Goal: Find specific page/section: Find specific page/section

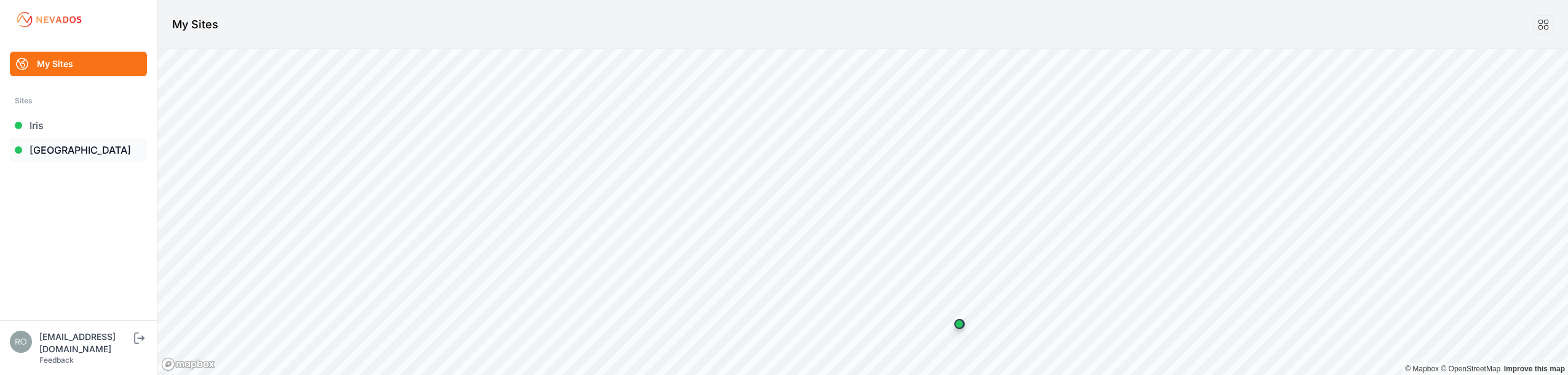
click at [48, 150] on link "[GEOGRAPHIC_DATA]" at bounding box center [78, 149] width 137 height 25
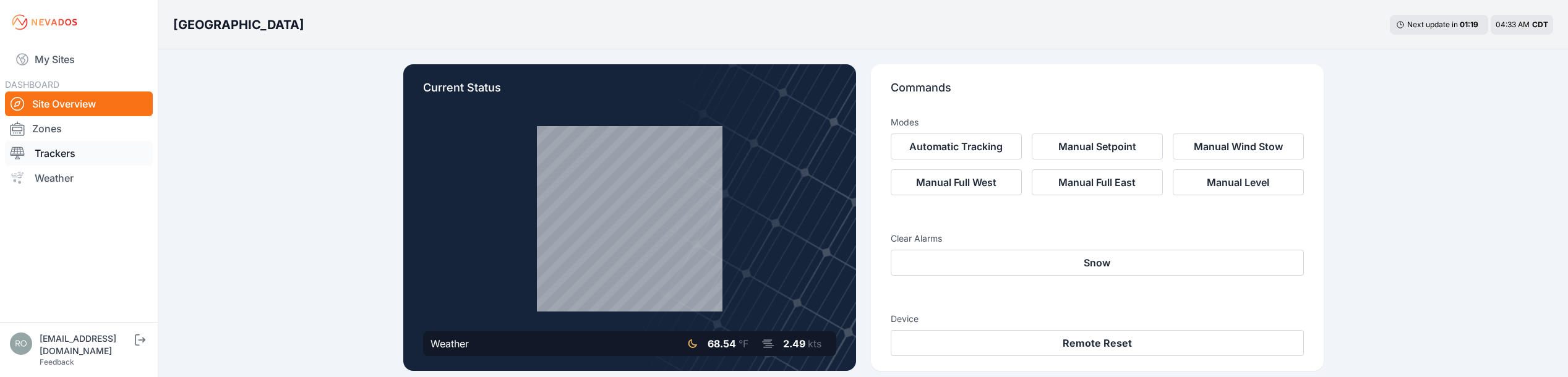
click at [53, 152] on link "Trackers" at bounding box center [79, 153] width 148 height 25
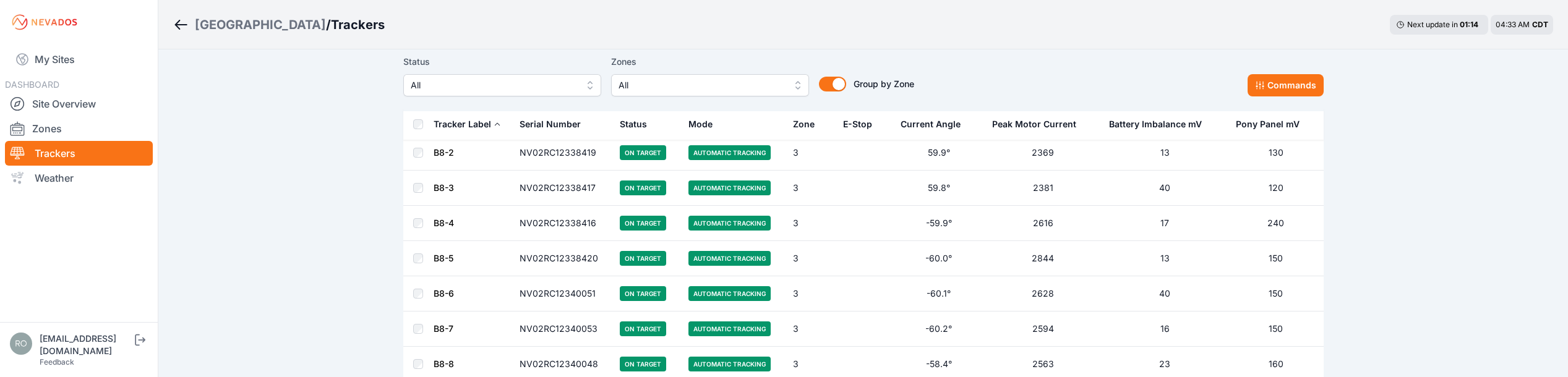
scroll to position [7033, 0]
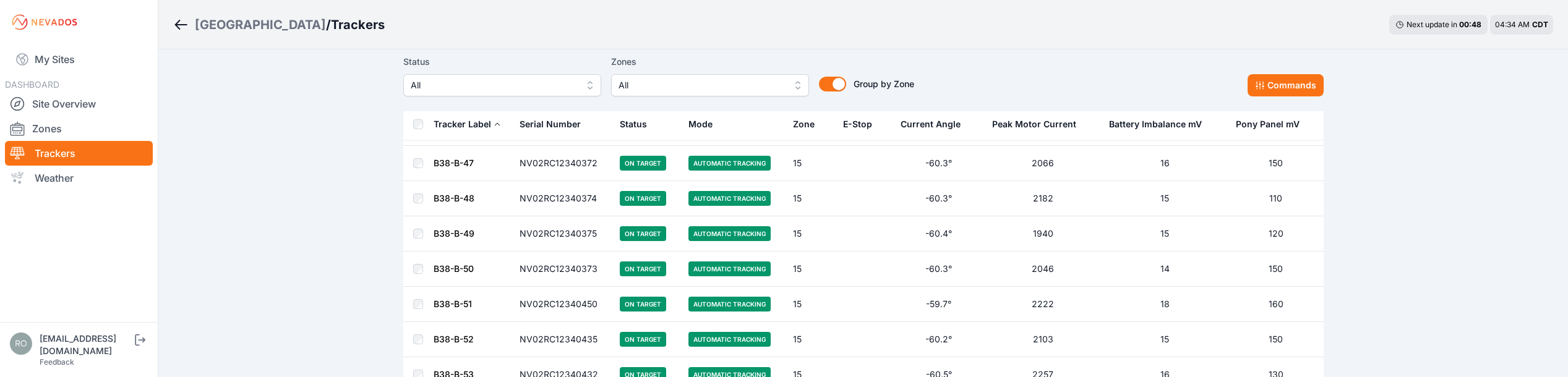
scroll to position [44683, 0]
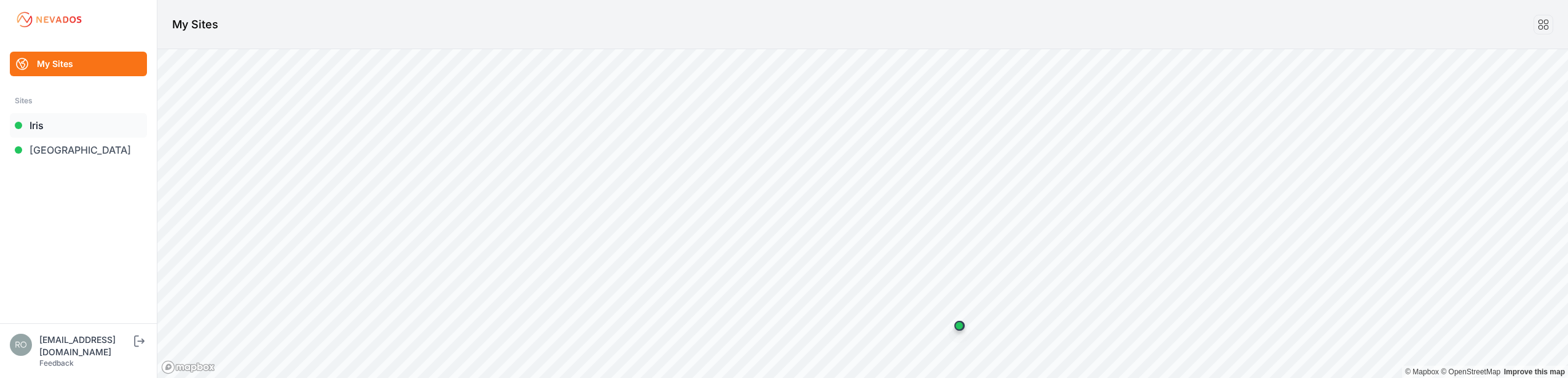
click at [37, 132] on link "Iris" at bounding box center [78, 125] width 137 height 25
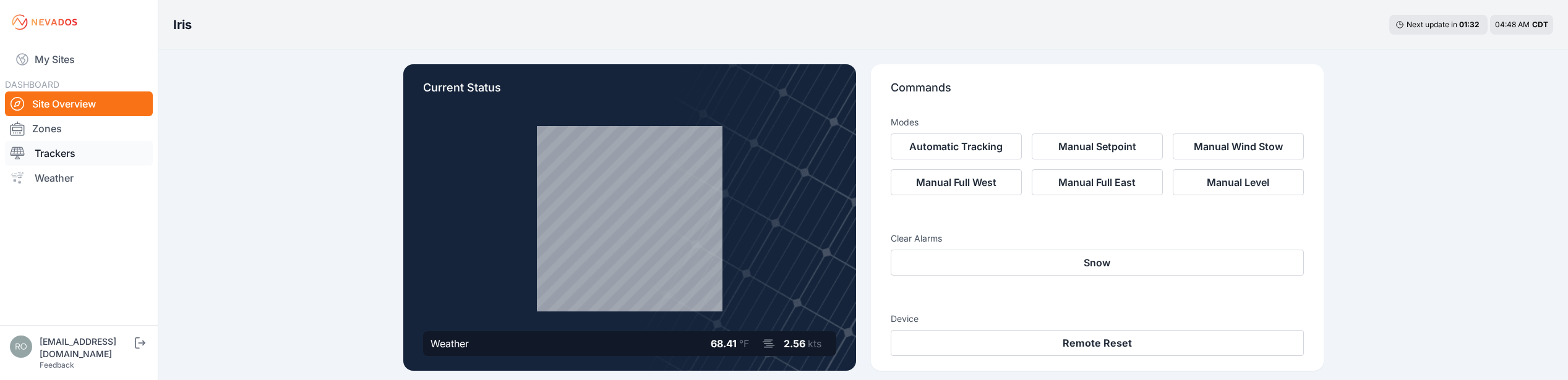
click at [47, 157] on link "Trackers" at bounding box center [79, 153] width 148 height 25
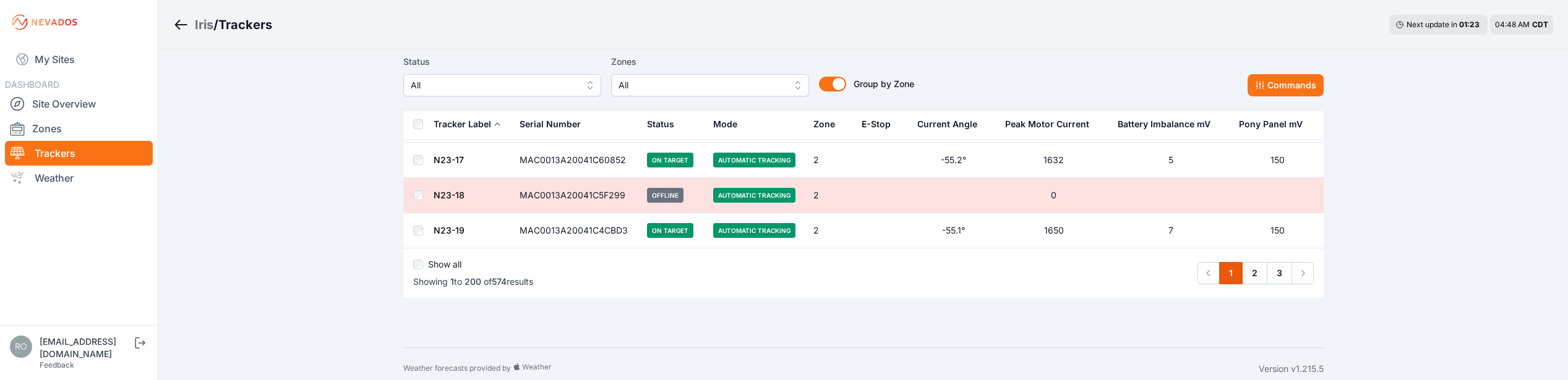
scroll to position [7010, 0]
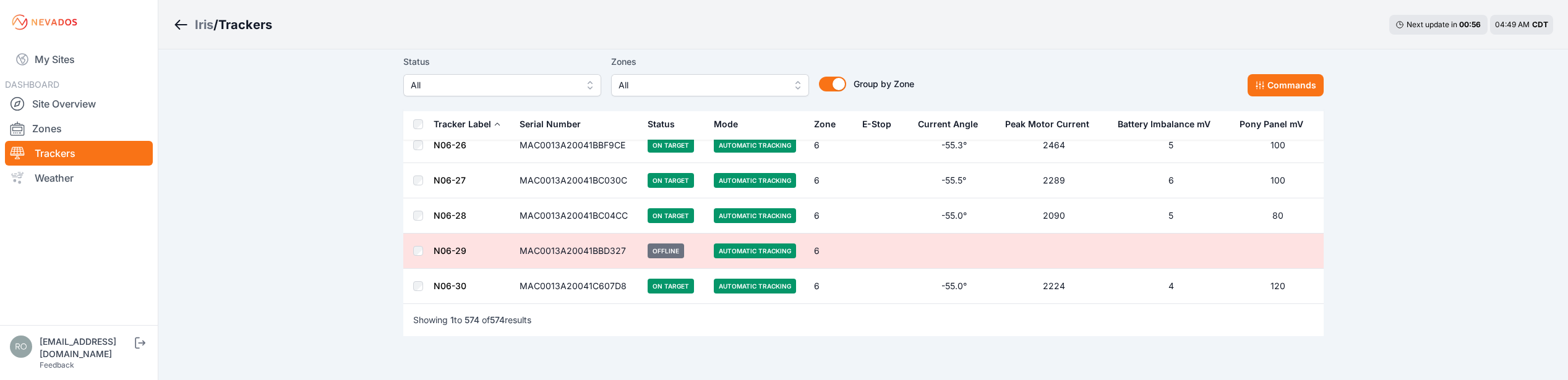
scroll to position [20257, 0]
